Goal: Information Seeking & Learning: Learn about a topic

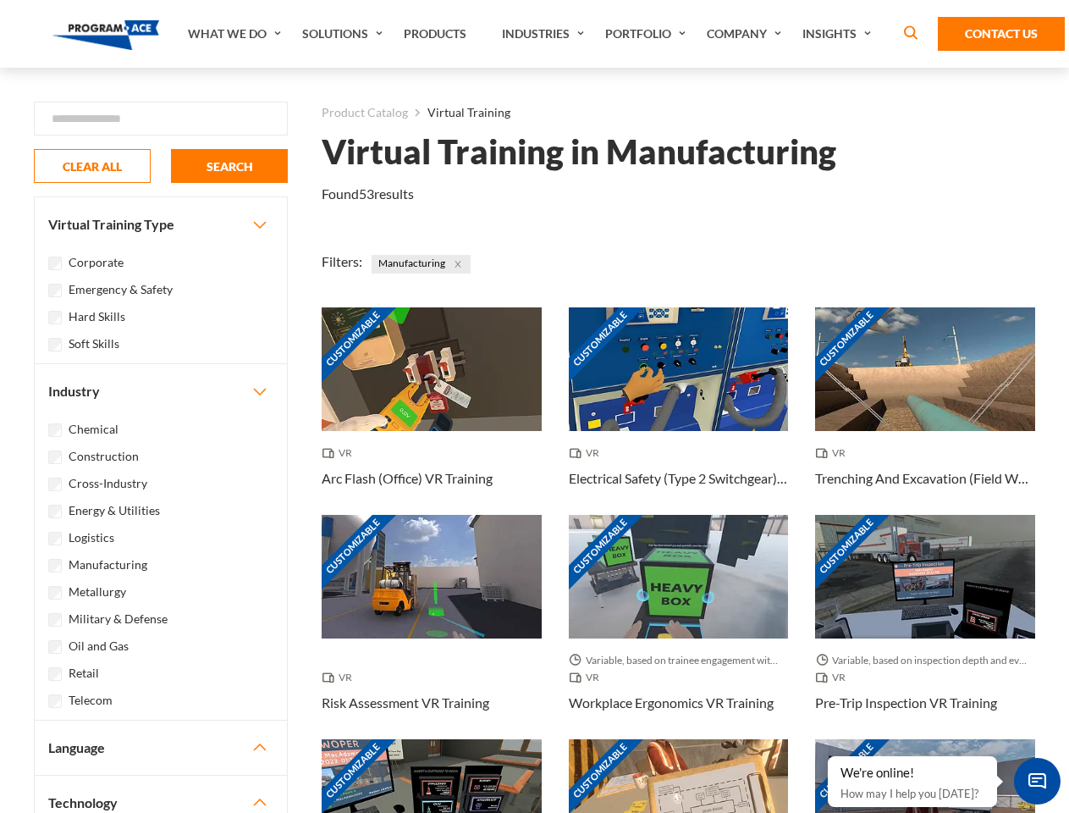
click at [236, 34] on link "What We Do" at bounding box center [236, 34] width 114 height 68
click at [345, 34] on link "Solutions" at bounding box center [345, 34] width 102 height 68
click at [545, 34] on link "Industries" at bounding box center [545, 34] width 103 height 68
click at [748, 34] on link "Company" at bounding box center [747, 34] width 96 height 68
click at [840, 34] on link "Insights" at bounding box center [839, 34] width 90 height 68
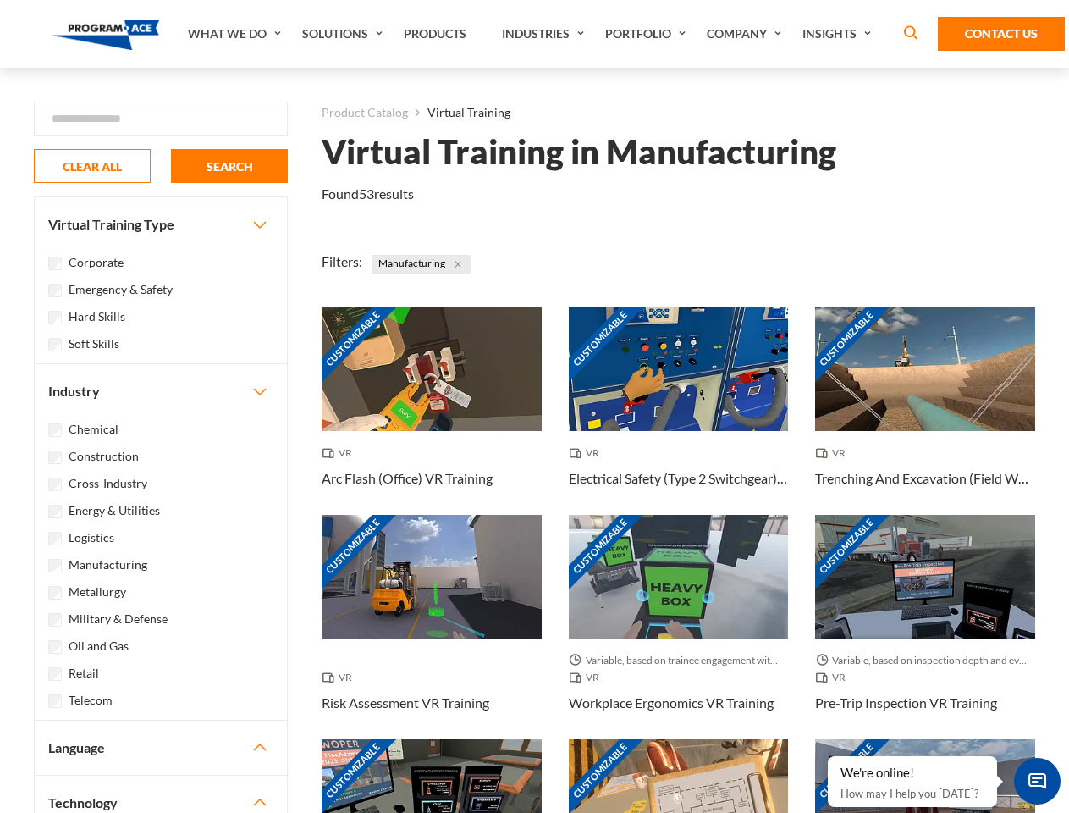
click at [0, 0] on div "Blog White Papers News" at bounding box center [0, 0] width 0 height 0
click at [0, 0] on strong "How Virtual Learning Can Enhance Workforce Productivity: A Guide for L&D Manage…" at bounding box center [0, 0] width 0 height 0
click at [1037, 781] on span "Minimize live chat window" at bounding box center [1038, 781] width 62 height 62
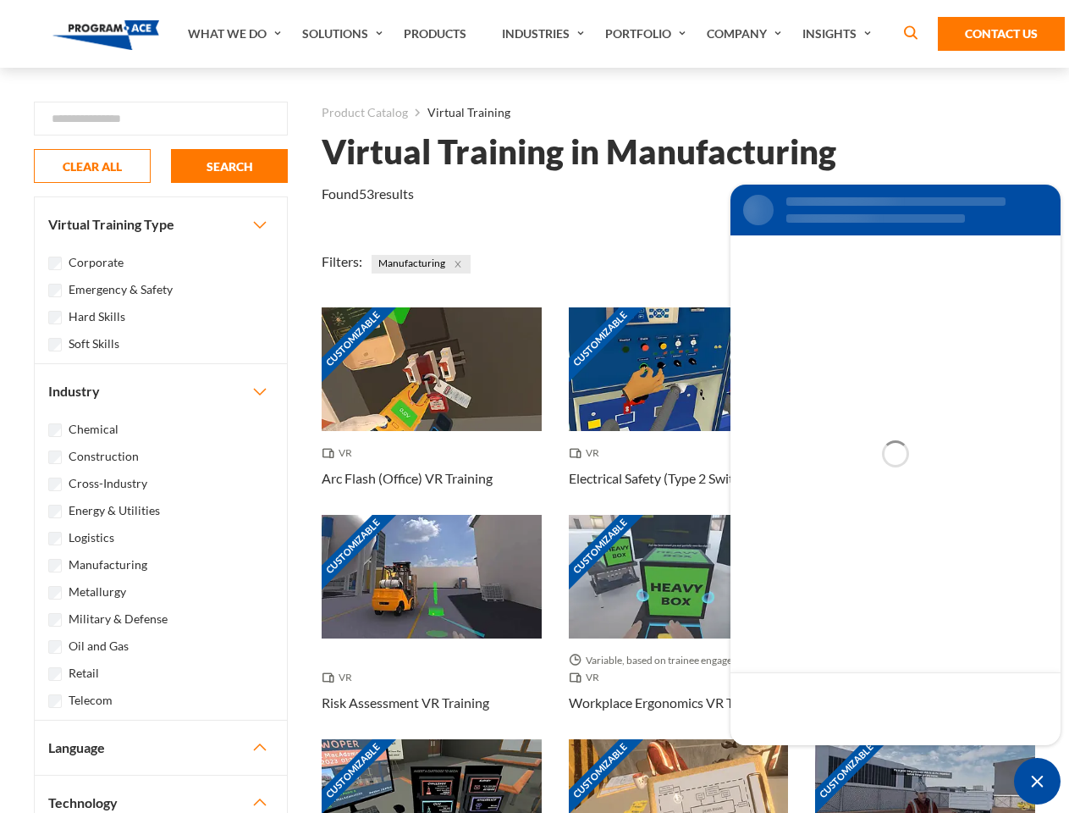
click at [829, 757] on div "Customizable" at bounding box center [925, 801] width 220 height 124
